Goal: Task Accomplishment & Management: Manage account settings

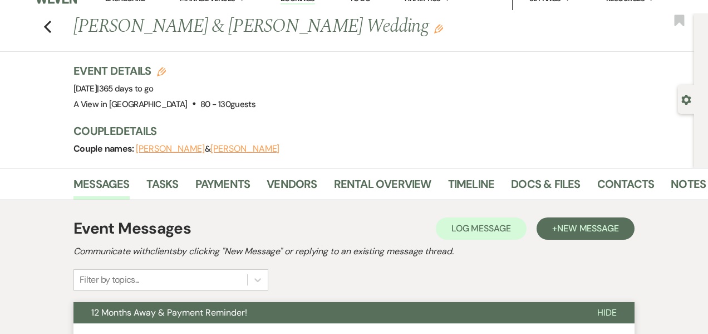
scroll to position [14, 0]
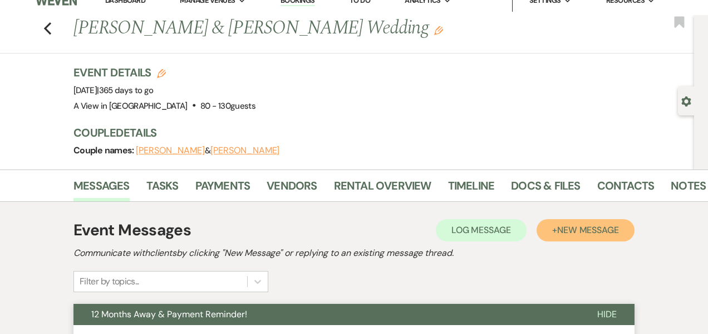
click at [578, 222] on button "+ New Message" at bounding box center [586, 230] width 98 height 22
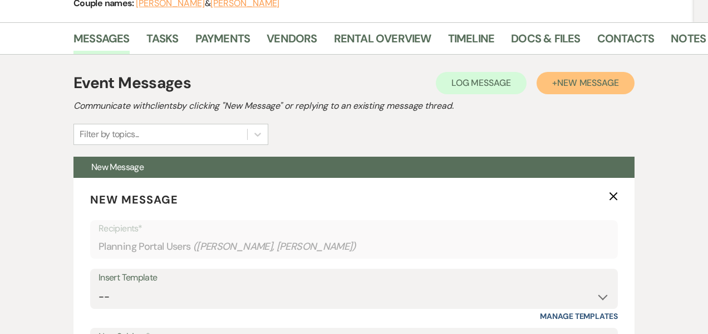
scroll to position [162, 0]
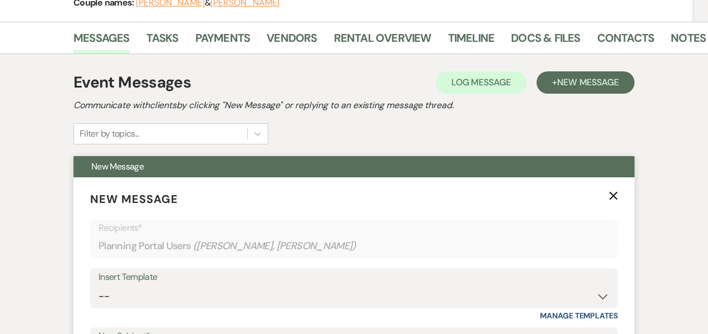
click at [613, 194] on use "button" at bounding box center [614, 196] width 8 height 8
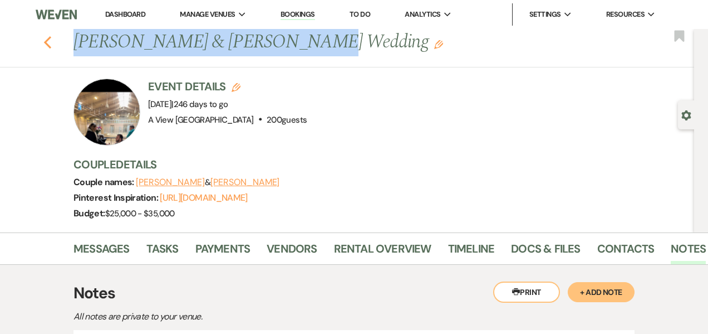
click at [45, 38] on icon "Previous" at bounding box center [47, 42] width 8 height 13
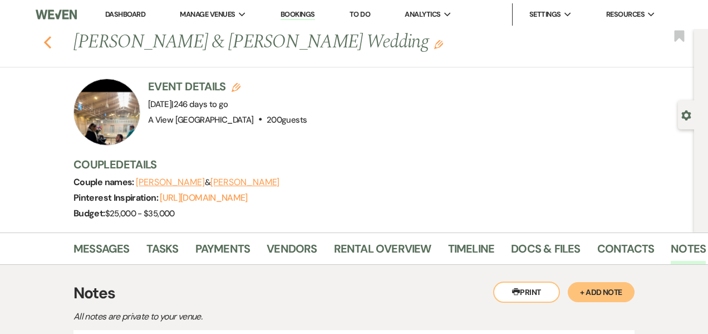
select select "8"
select select "4"
select select "8"
select select "4"
select select "8"
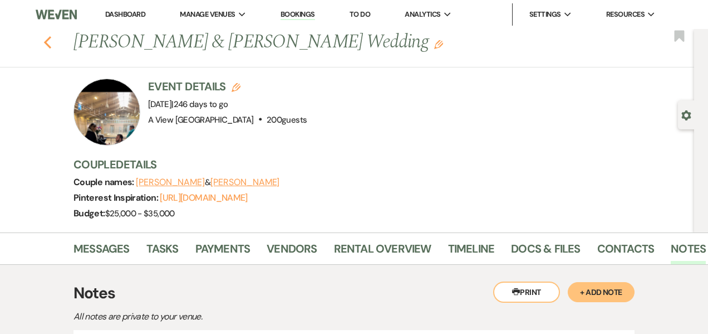
select select "4"
select select "8"
select select "5"
select select "8"
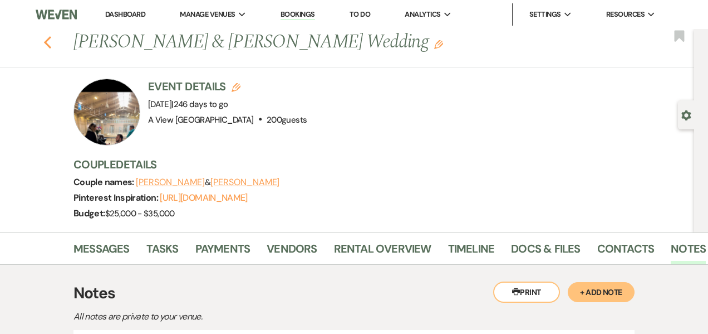
select select "8"
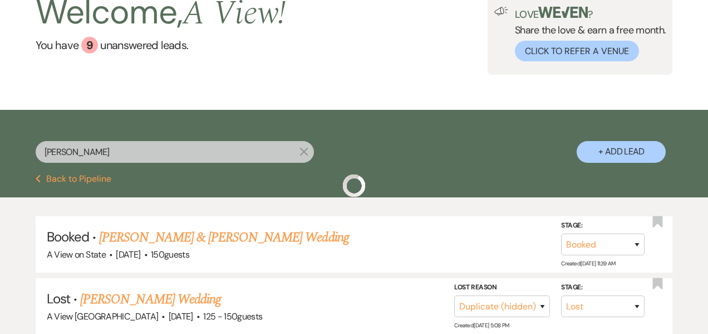
scroll to position [35, 0]
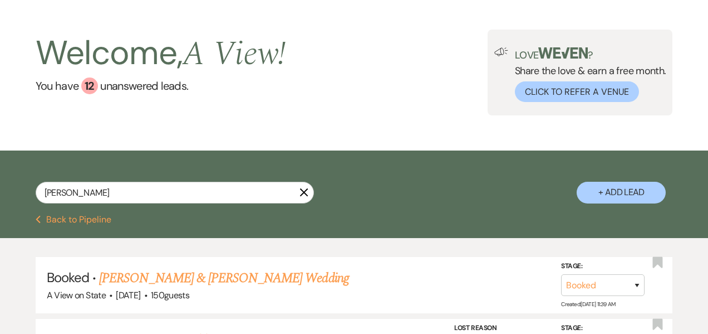
click at [305, 196] on icon "X" at bounding box center [304, 192] width 9 height 9
